Goal: Information Seeking & Learning: Learn about a topic

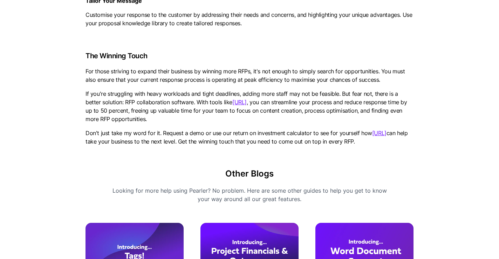
scroll to position [1747, 0]
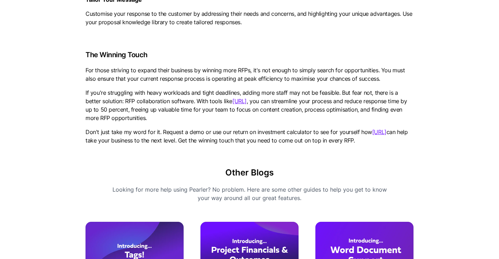
drag, startPoint x: 261, startPoint y: 93, endPoint x: 294, endPoint y: 101, distance: 33.7
click at [294, 101] on p "If you're struggling with heavy workloads and tight deadlines, adding more staf…" at bounding box center [250, 105] width 328 height 34
click at [236, 97] on link "[URL]" at bounding box center [239, 100] width 14 height 7
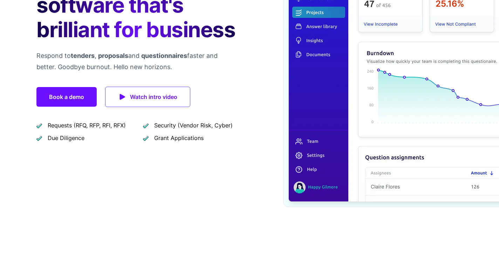
scroll to position [126, 0]
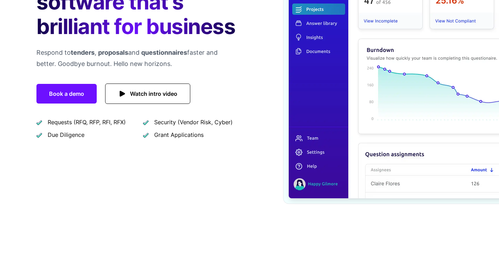
click at [132, 94] on span "Watch intro video" at bounding box center [153, 94] width 47 height 10
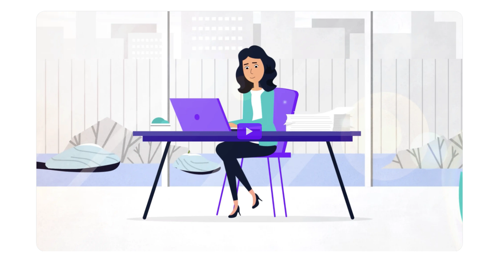
scroll to position [538, 0]
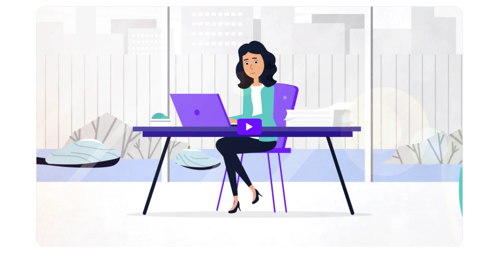
click at [251, 129] on button "Watch Ai powered tool" at bounding box center [249, 126] width 25 height 16
